Goal: Information Seeking & Learning: Learn about a topic

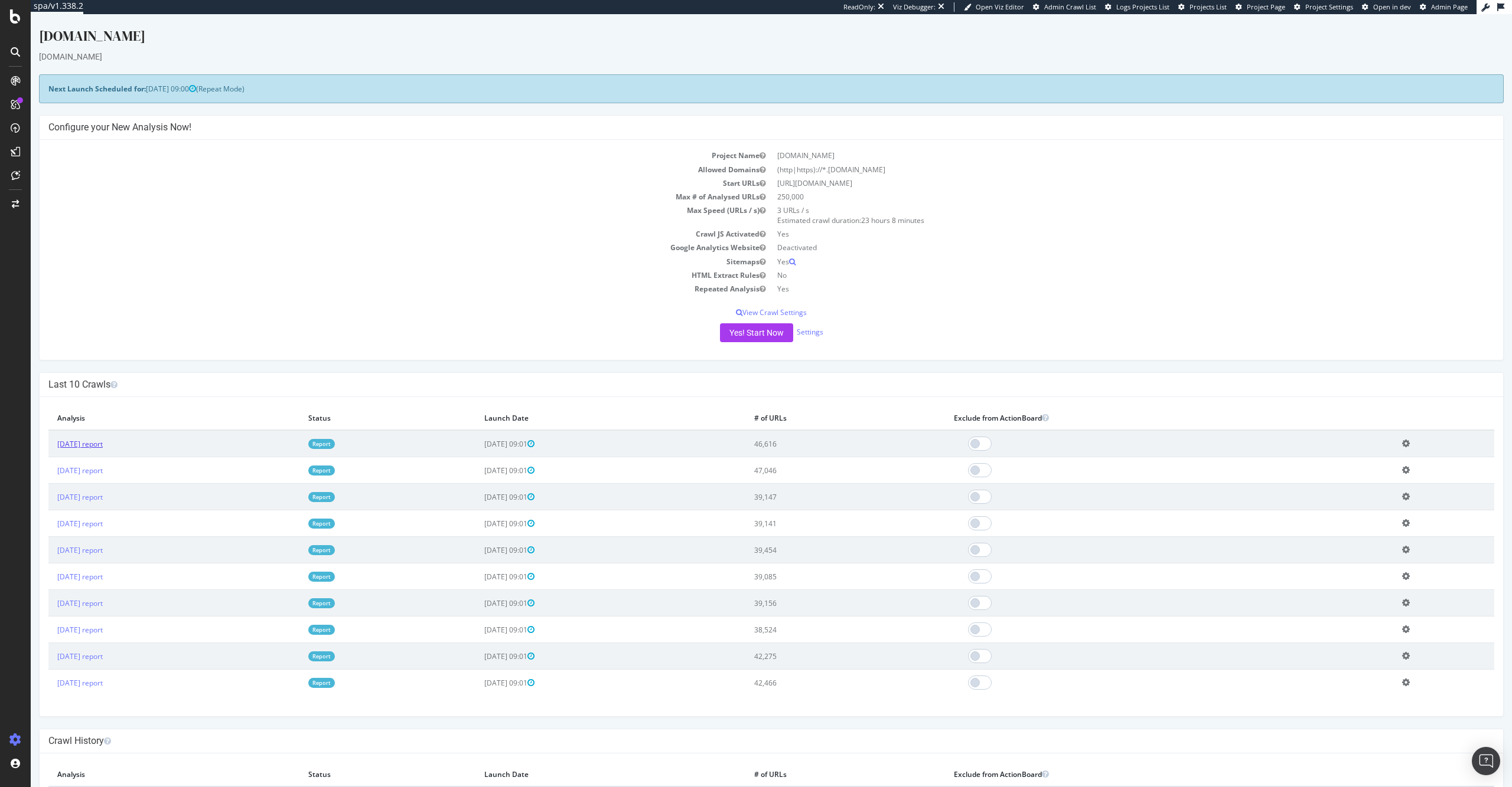
click at [103, 446] on link "2025 Oct. 5th report" at bounding box center [80, 444] width 46 height 10
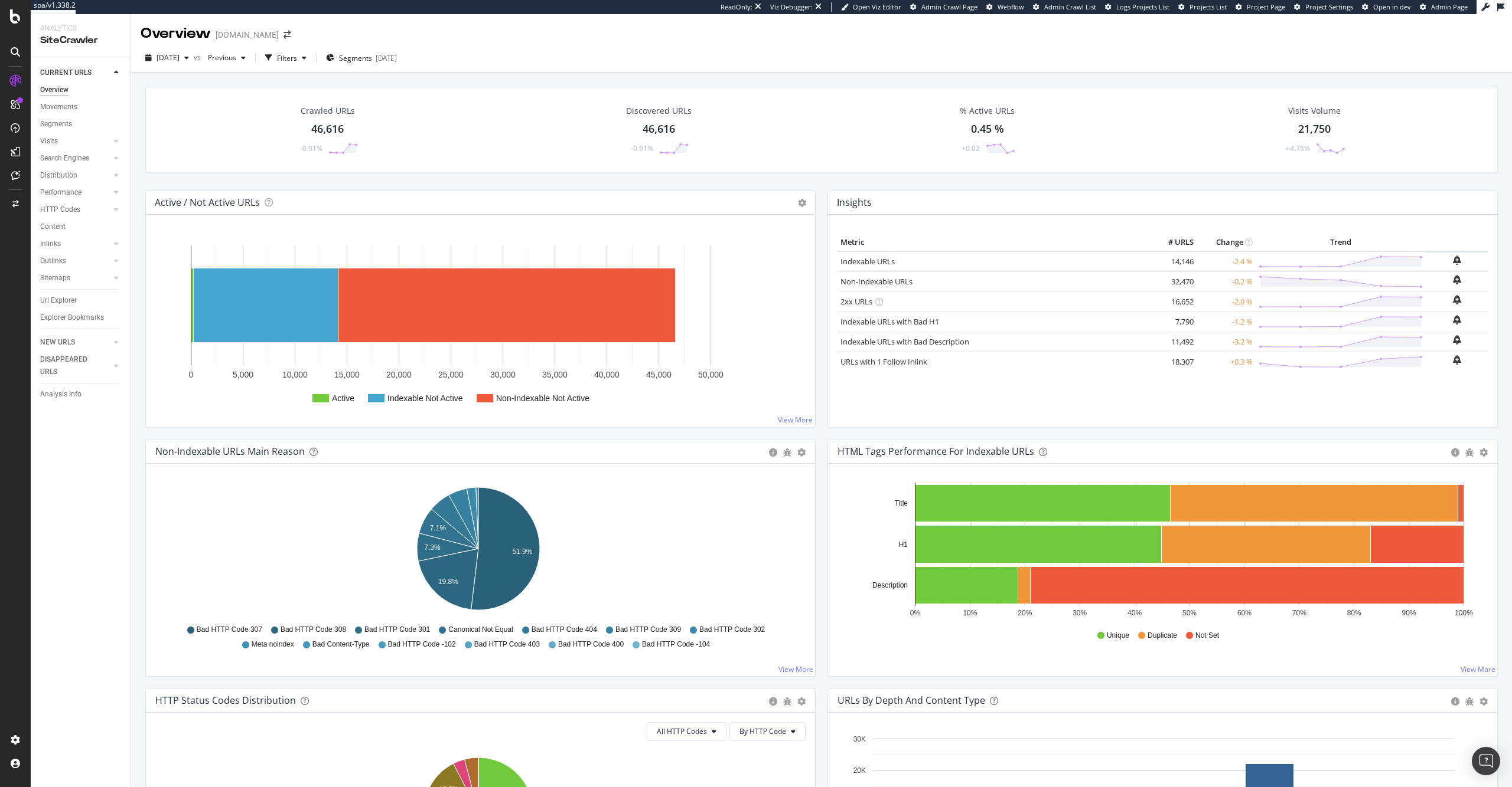
click at [338, 130] on div "46,616" at bounding box center [327, 129] width 33 height 15
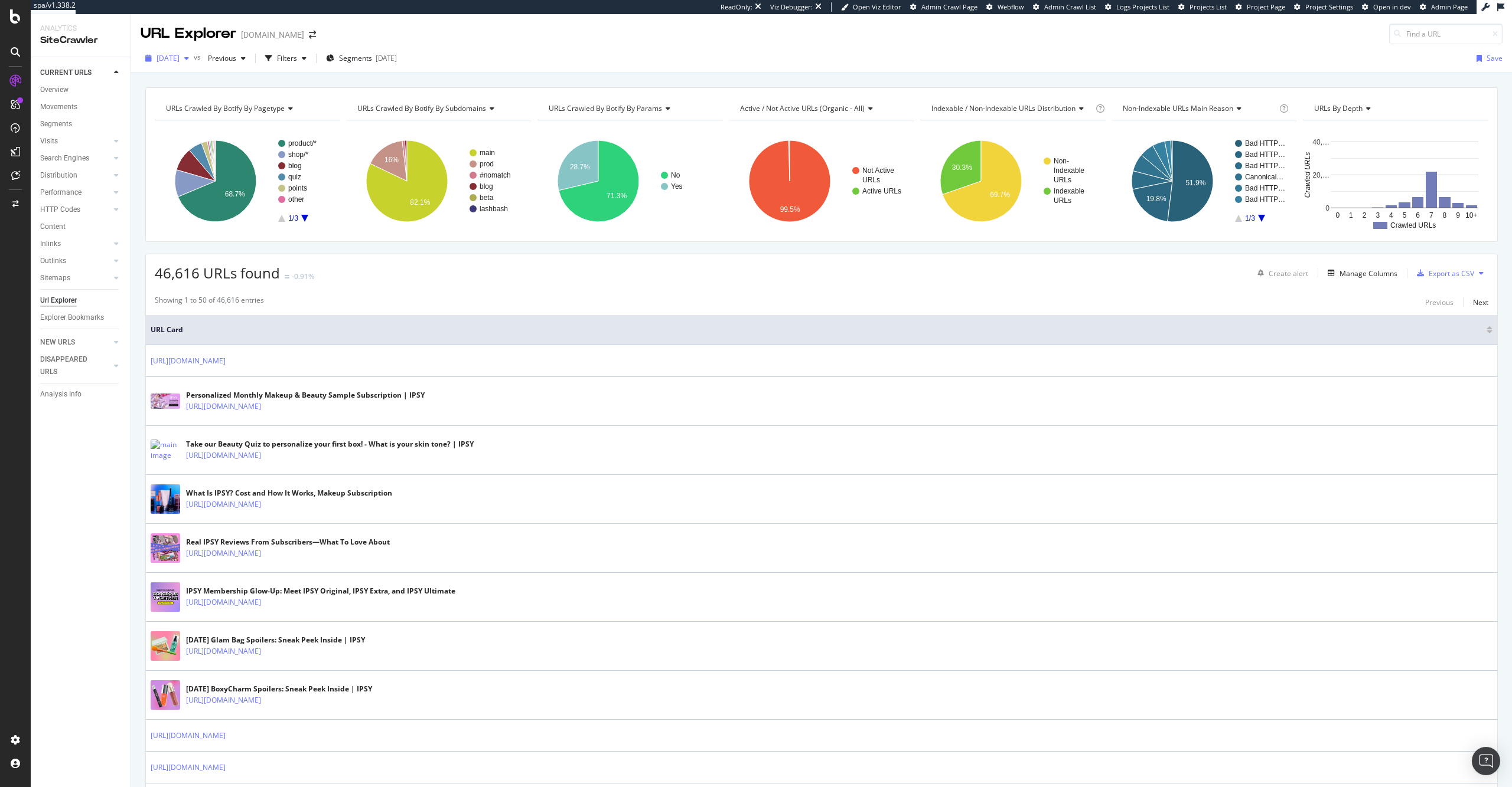
click at [180, 61] on span "2025 Oct. 5th" at bounding box center [168, 58] width 23 height 10
click at [237, 58] on span "Previous" at bounding box center [219, 58] width 33 height 10
click at [310, 150] on div "2025 Sep. 21st 39.1K URLs" at bounding box center [286, 144] width 141 height 17
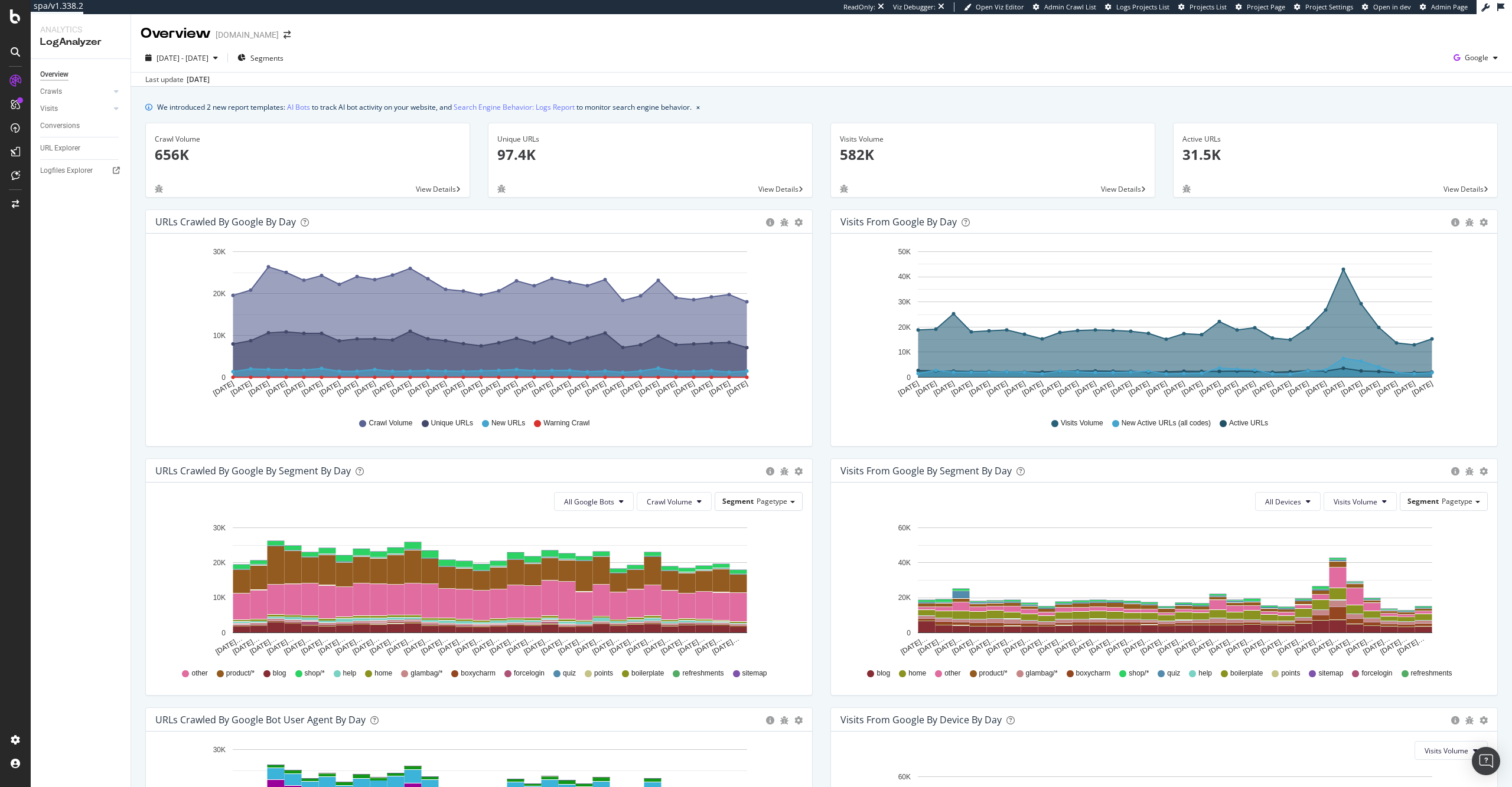
click at [521, 156] on p "97.4K" at bounding box center [649, 154] width 306 height 20
